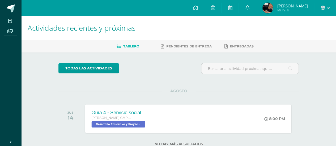
click at [115, 110] on div "Guía 4 - Servicio social" at bounding box center [119, 113] width 55 height 6
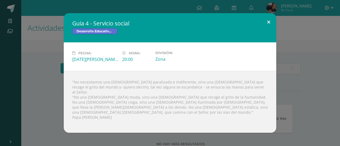
click at [268, 29] on button at bounding box center [268, 22] width 15 height 18
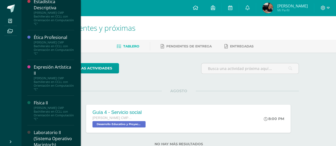
scroll to position [230, 0]
click at [49, 54] on div "[PERSON_NAME] CMP Bachillerato en CCLL con Orientación en Computación "C"" at bounding box center [54, 47] width 40 height 15
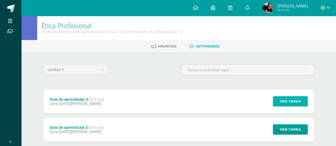
click at [287, 103] on span "Ver tarea" at bounding box center [289, 102] width 21 height 10
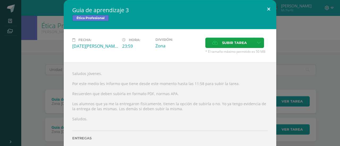
click at [266, 13] on button at bounding box center [268, 9] width 15 height 18
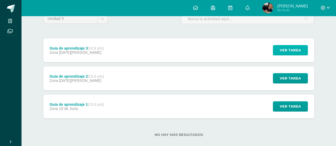
scroll to position [52, 0]
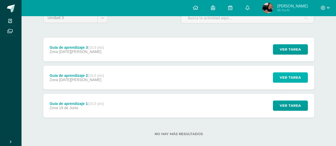
click at [290, 73] on span "Ver tarea" at bounding box center [289, 78] width 21 height 10
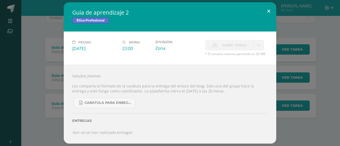
click at [267, 6] on button at bounding box center [268, 11] width 15 height 18
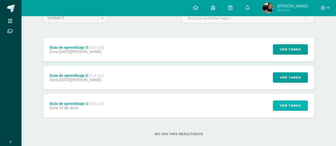
click at [282, 106] on span "Ver tarea" at bounding box center [289, 106] width 21 height 10
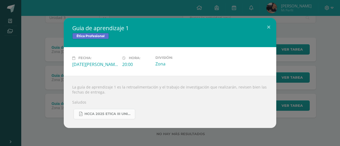
click at [106, 114] on span "HCCA 2025 ETICA III UNIDAD.pdf" at bounding box center [108, 114] width 48 height 4
click at [270, 29] on button at bounding box center [268, 27] width 15 height 18
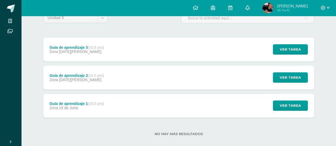
click at [249, 9] on link at bounding box center [246, 8] width 17 height 16
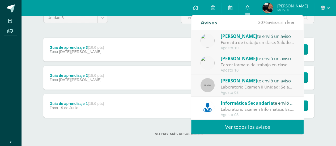
click at [243, 41] on div "Formato de trabajo en clase: Saludos jóvenes Por este medio les comparto el for…" at bounding box center [257, 43] width 74 height 6
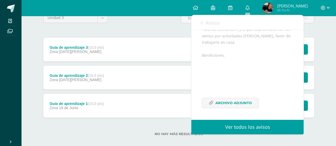
scroll to position [89, 0]
click at [206, 20] on span "Avisos" at bounding box center [212, 23] width 14 height 6
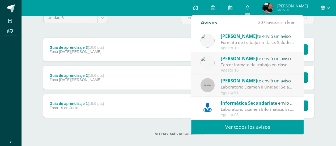
click at [225, 53] on div "[PERSON_NAME] te envió un aviso Tercer formato de trabajo en clase: Saludos jóv…" at bounding box center [247, 63] width 112 height 22
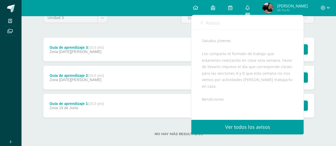
scroll to position [107, 0]
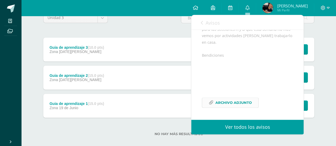
click at [231, 104] on span "Archivo Adjunto" at bounding box center [233, 103] width 36 height 10
click at [207, 27] on link "Avisos" at bounding box center [209, 22] width 19 height 15
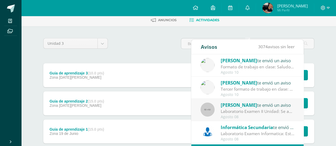
scroll to position [26, 0]
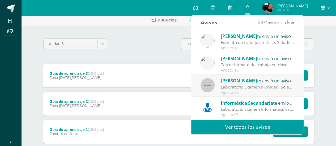
click at [251, 54] on div "[PERSON_NAME] te envió un aviso Formato de trabajo en clase: Saludos jóvenes Po…" at bounding box center [247, 75] width 112 height 90
click at [254, 45] on div "Formato de trabajo en clase: Saludos jóvenes Por este medio les comparto el for…" at bounding box center [257, 43] width 74 height 6
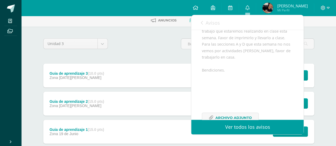
scroll to position [101, 0]
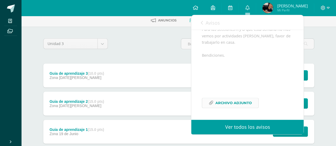
click at [230, 102] on span "Archivo Adjunto" at bounding box center [233, 103] width 36 height 10
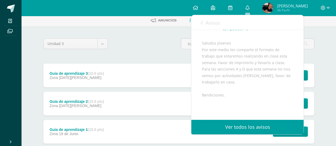
scroll to position [58, 0]
